Goal: Information Seeking & Learning: Learn about a topic

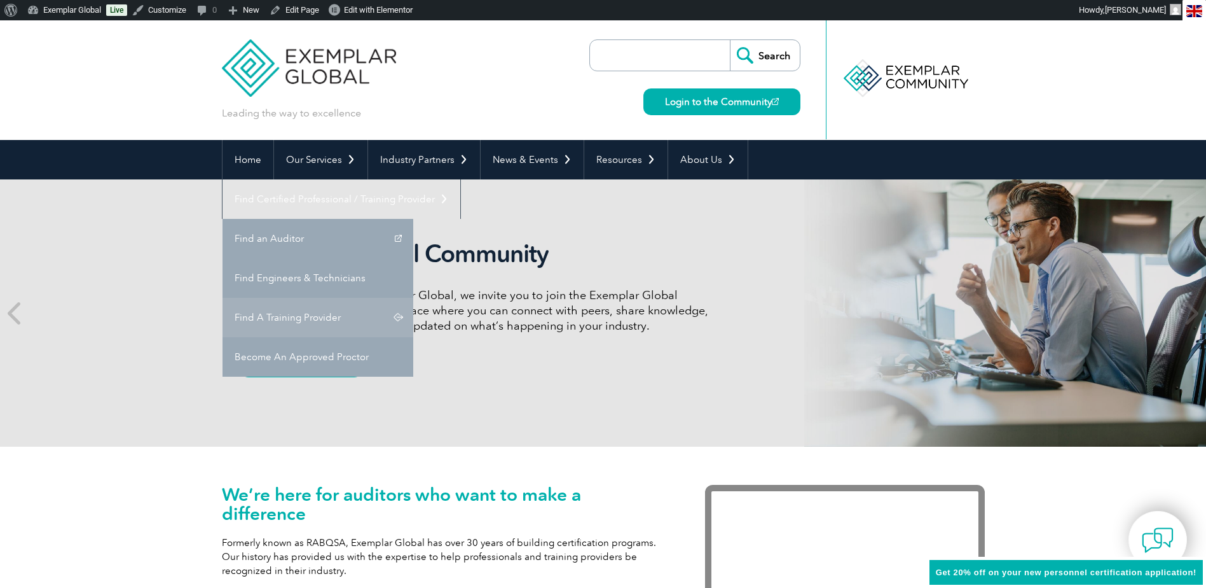
click at [413, 298] on link "Find A Training Provider" at bounding box center [318, 317] width 191 height 39
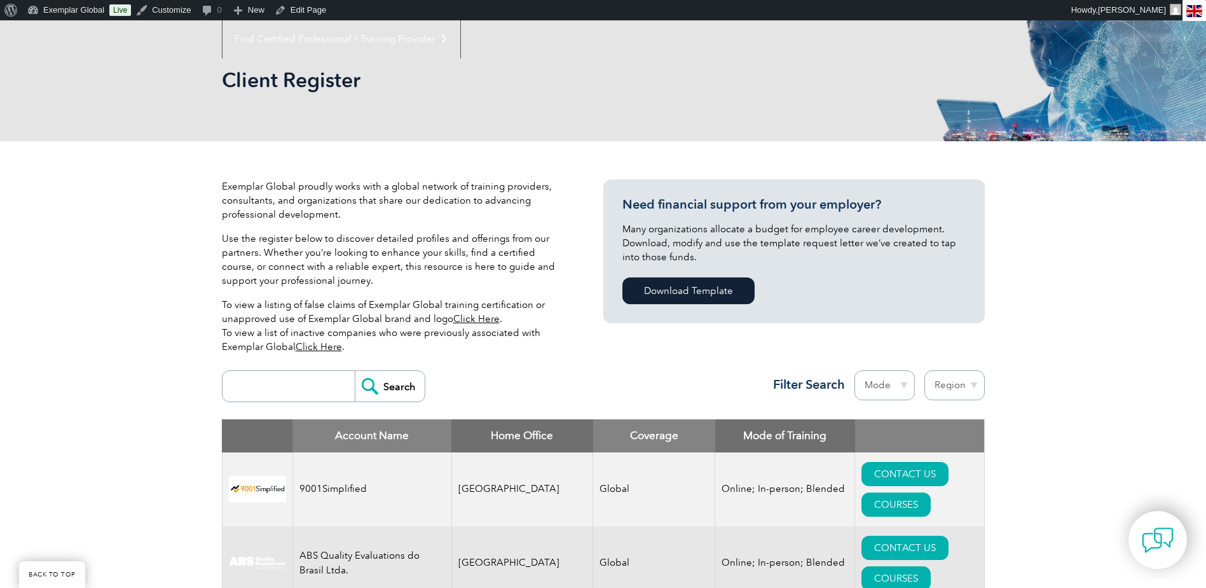
scroll to position [191, 0]
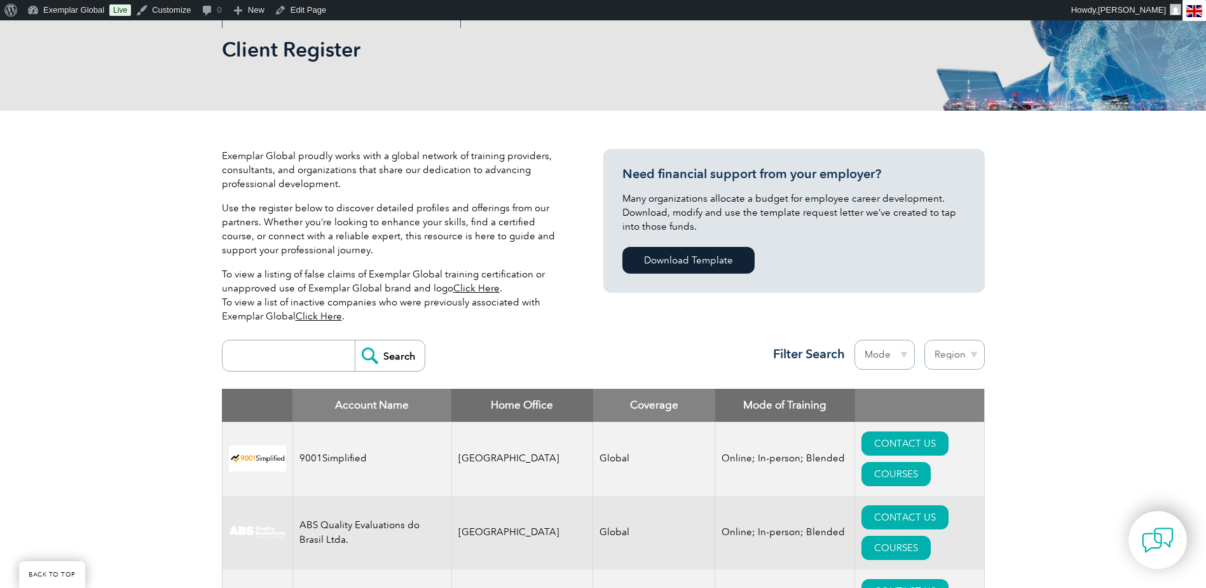
click at [305, 356] on input "search" at bounding box center [292, 355] width 126 height 31
type input "varsigma"
click at [395, 355] on input "Search" at bounding box center [390, 355] width 70 height 31
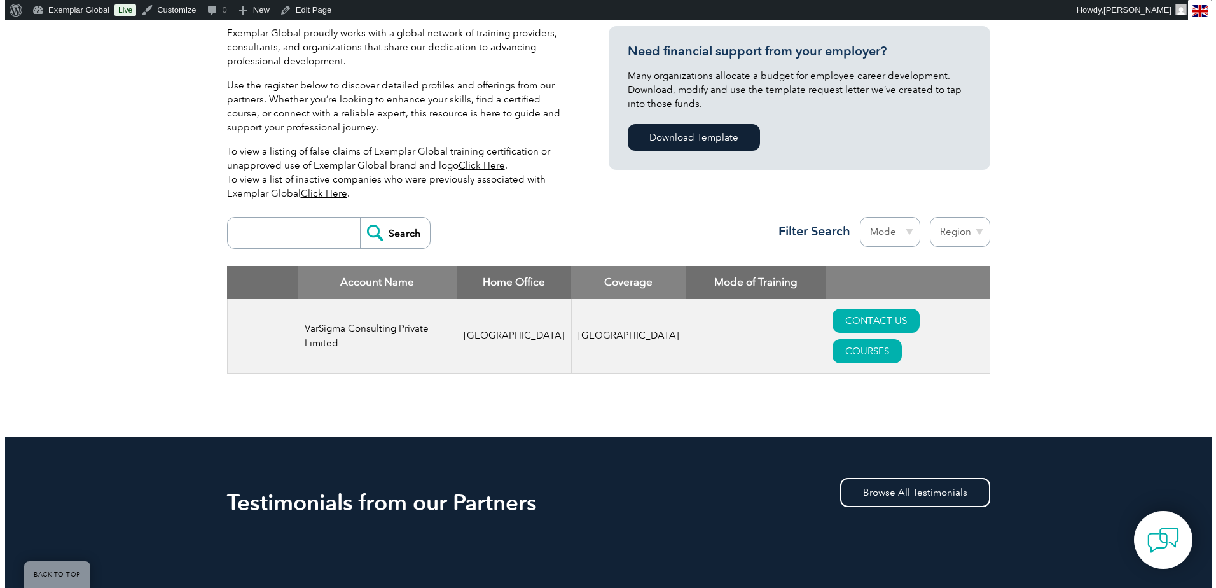
scroll to position [318, 0]
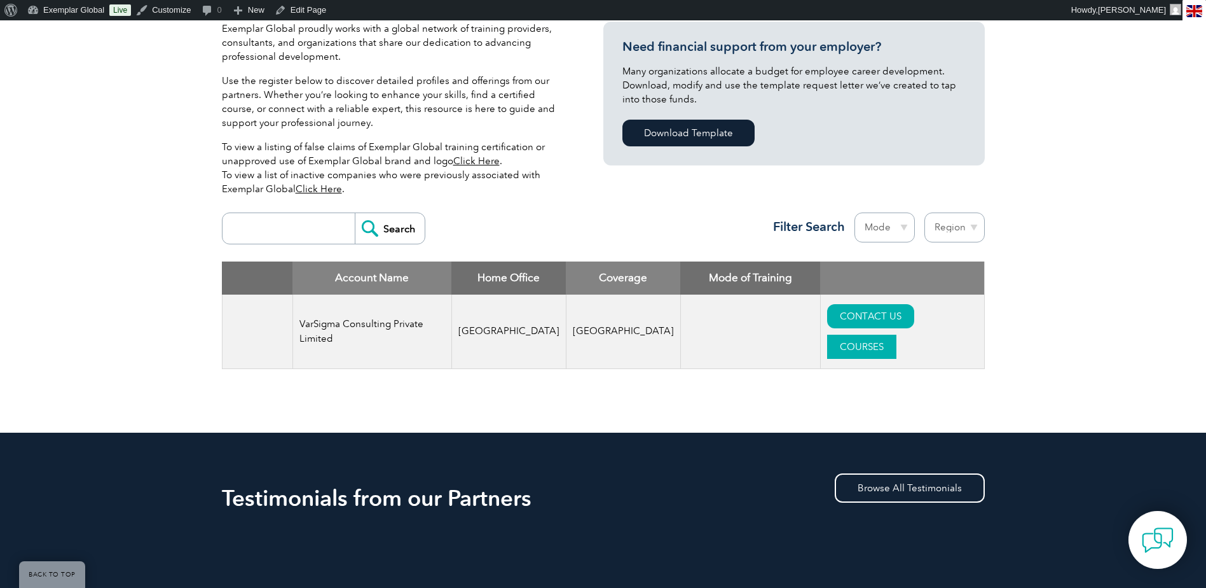
click at [897, 334] on link "COURSES" at bounding box center [861, 346] width 69 height 24
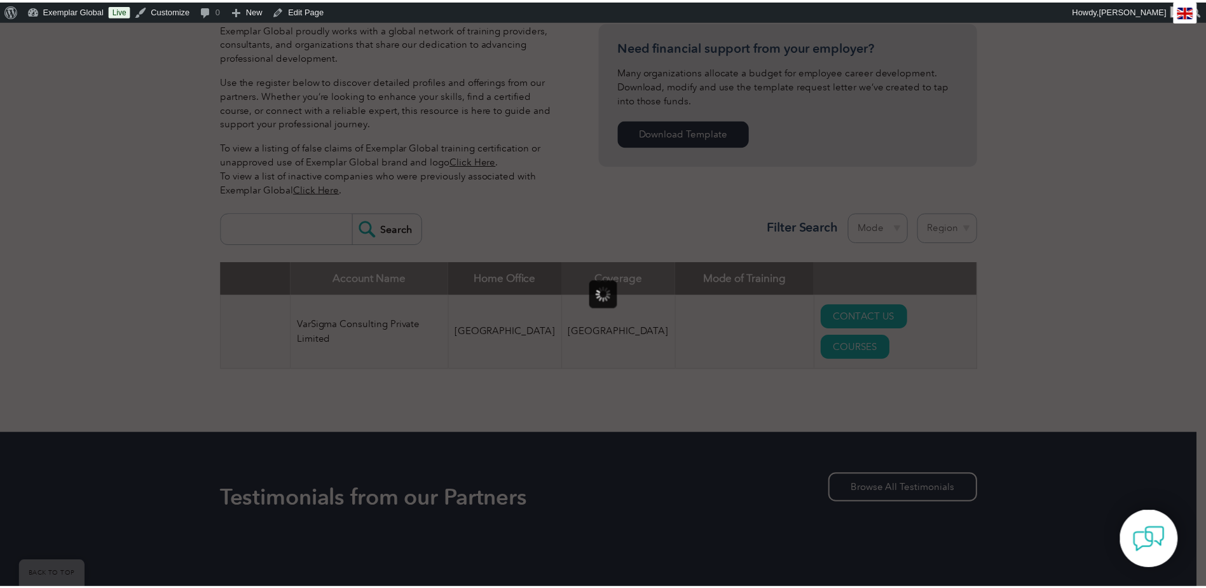
scroll to position [0, 0]
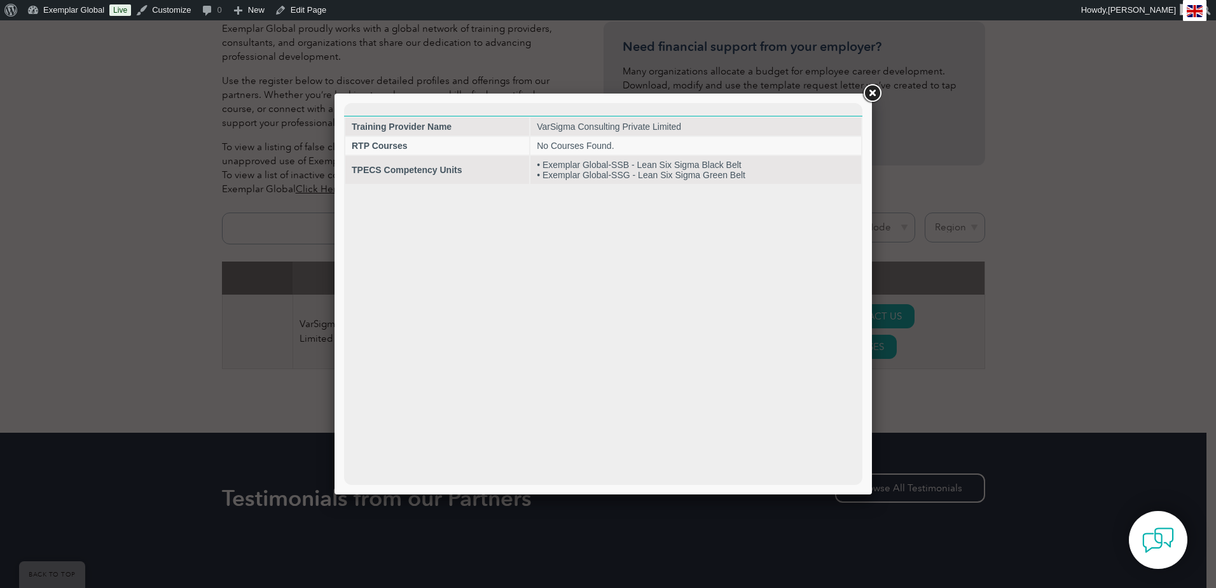
click at [872, 91] on link at bounding box center [871, 93] width 23 height 23
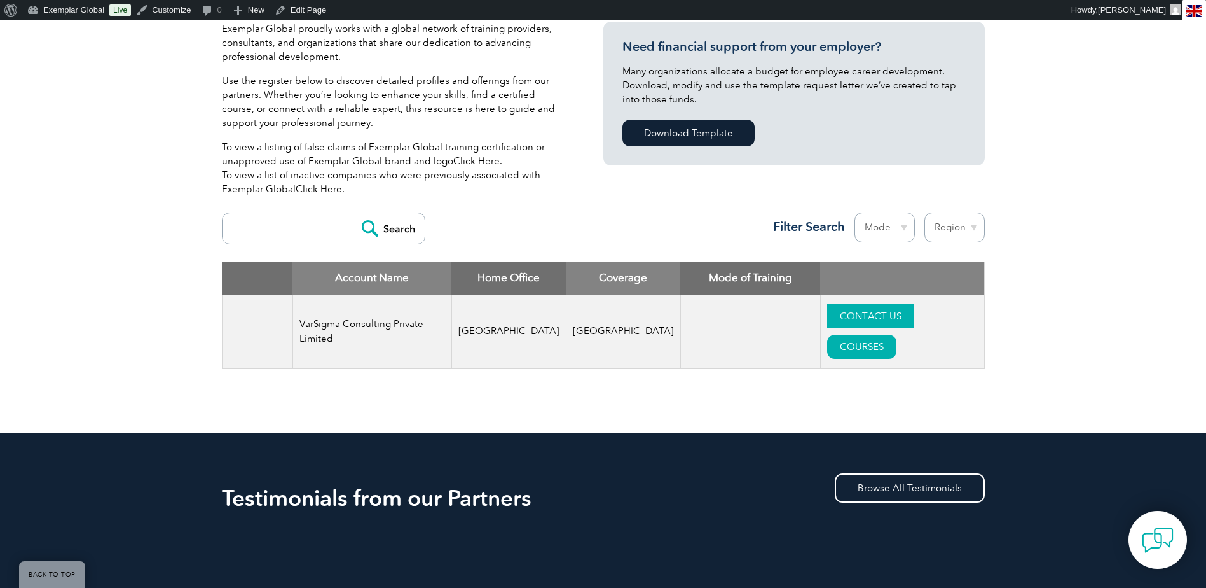
click at [834, 311] on link "CONTACT US" at bounding box center [870, 316] width 87 height 24
